Goal: Task Accomplishment & Management: Use online tool/utility

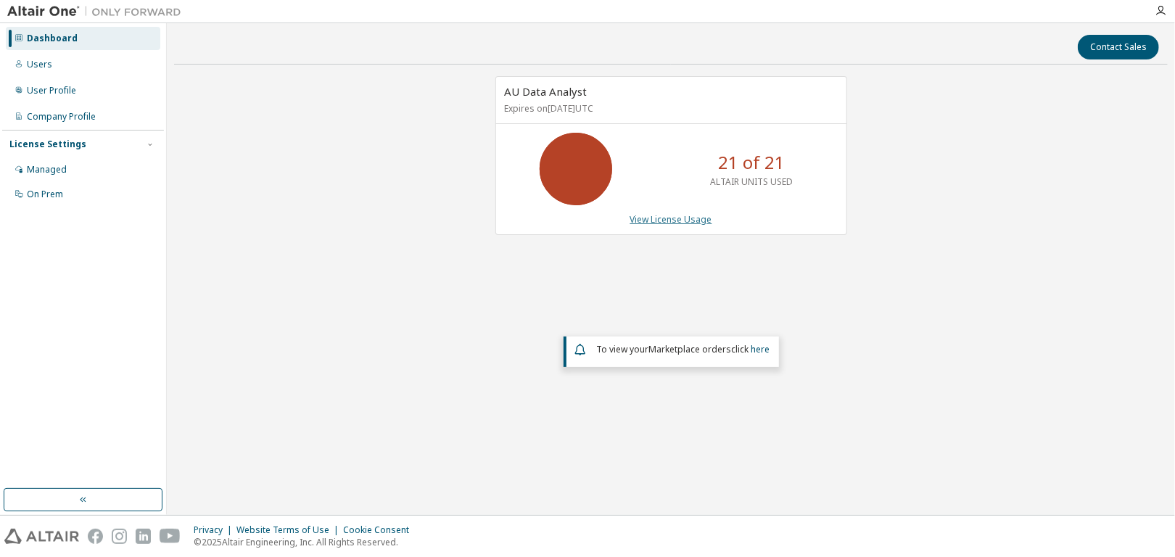
click at [662, 215] on link "View License Usage" at bounding box center [671, 219] width 82 height 12
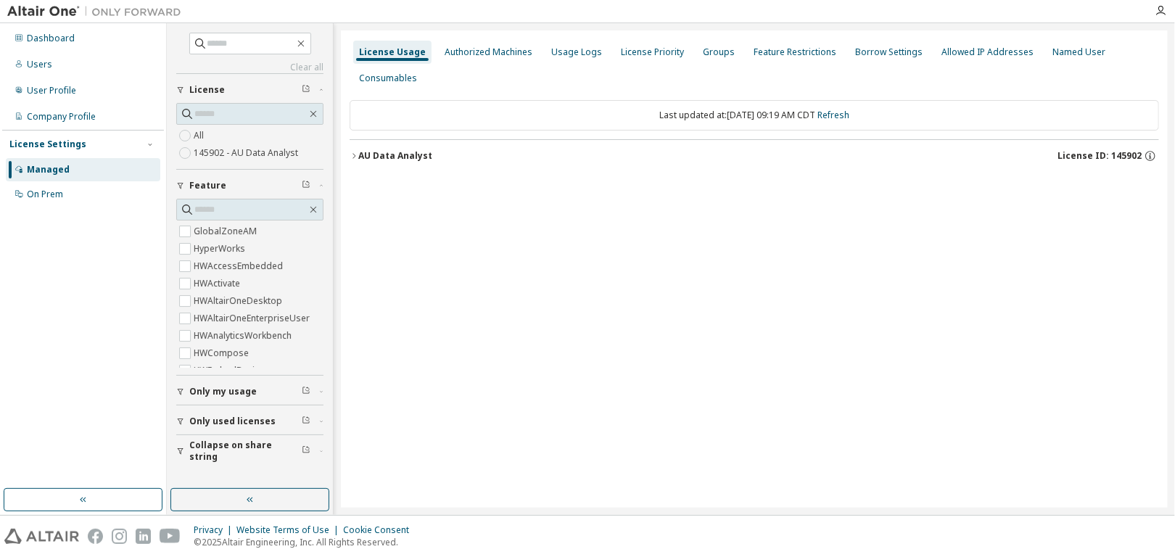
click at [355, 154] on icon "button" at bounding box center [354, 156] width 9 height 9
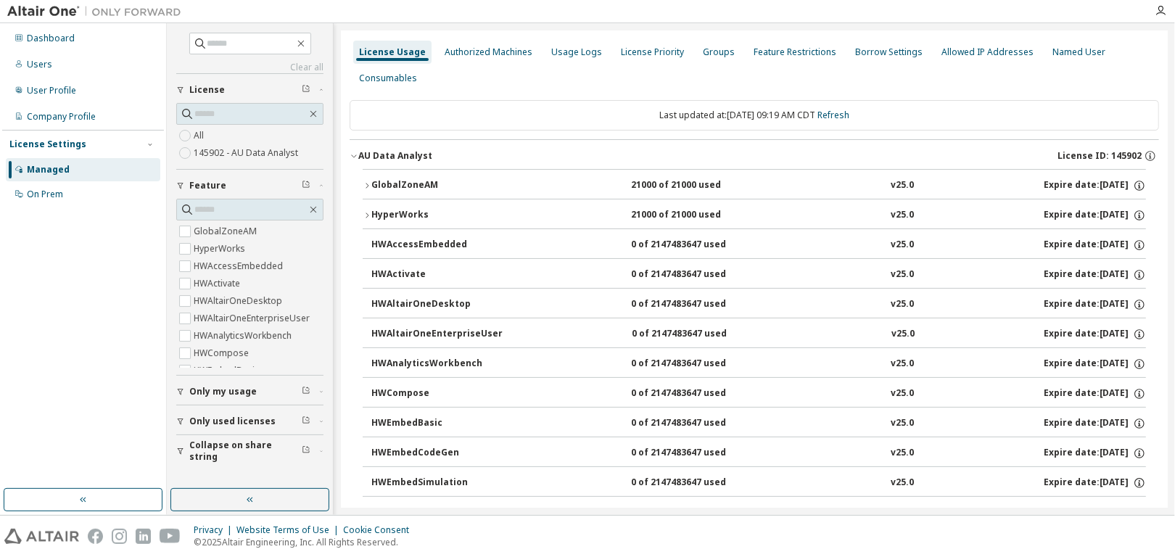
click at [364, 188] on icon "button" at bounding box center [367, 185] width 9 height 9
